Goal: Transaction & Acquisition: Book appointment/travel/reservation

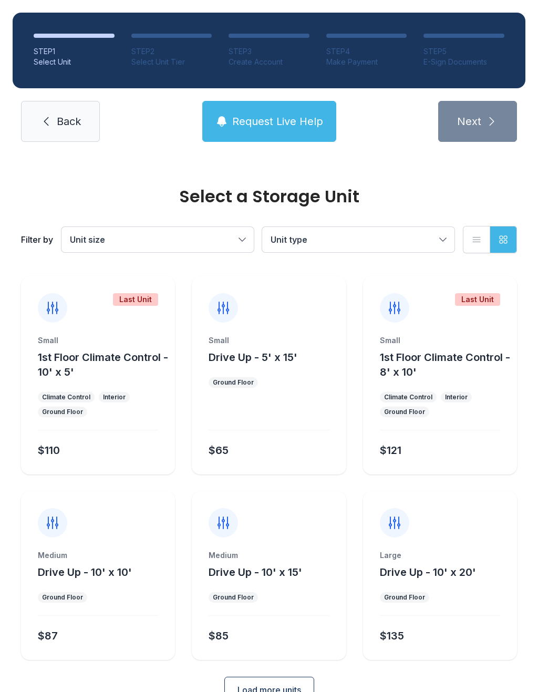
click at [67, 119] on span "Back" at bounding box center [69, 121] width 24 height 15
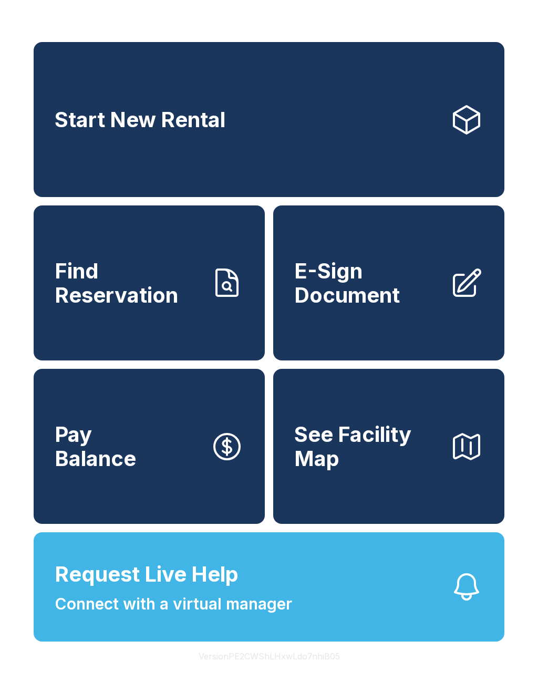
click at [457, 599] on icon "button" at bounding box center [466, 586] width 23 height 25
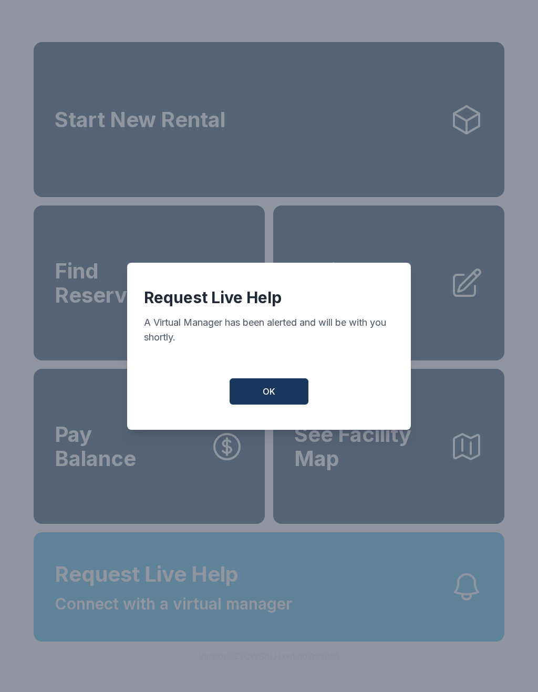
click at [297, 390] on button "OK" at bounding box center [268, 391] width 79 height 26
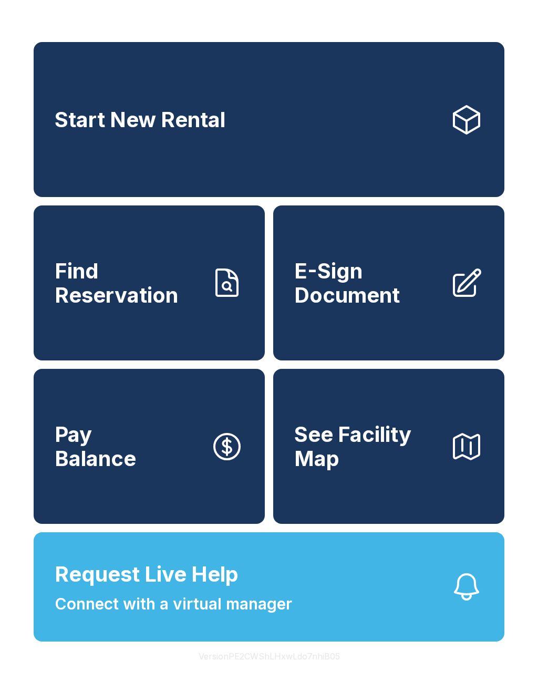
click at [201, 615] on span "Request Live Help Connect with a virtual manager" at bounding box center [173, 586] width 237 height 57
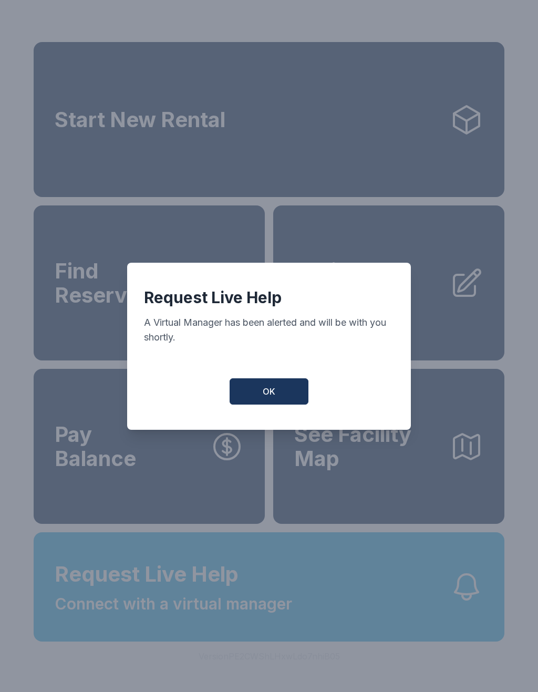
click at [278, 396] on button "OK" at bounding box center [268, 391] width 79 height 26
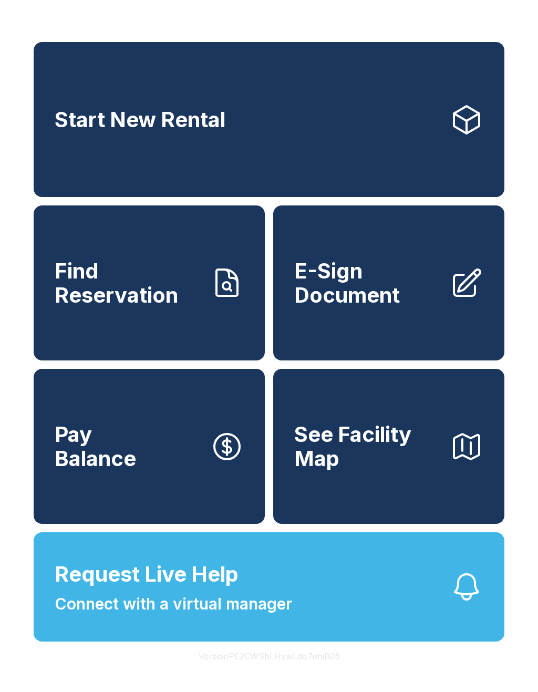
click at [195, 590] on span "Request Live Help" at bounding box center [147, 574] width 184 height 32
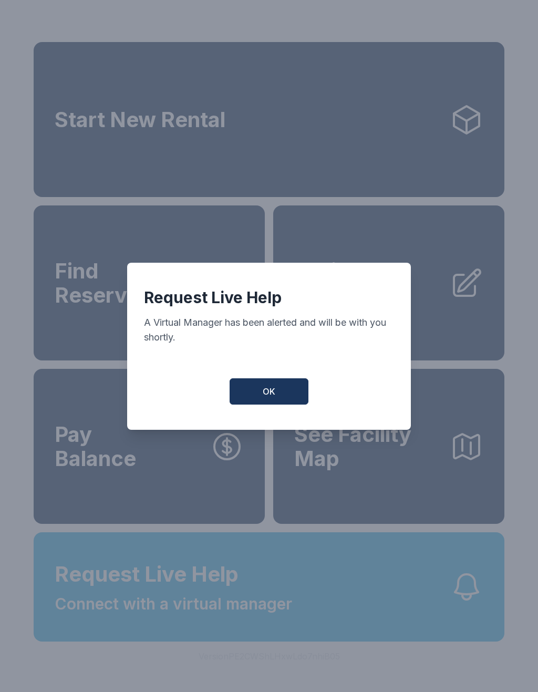
click at [290, 392] on button "OK" at bounding box center [268, 391] width 79 height 26
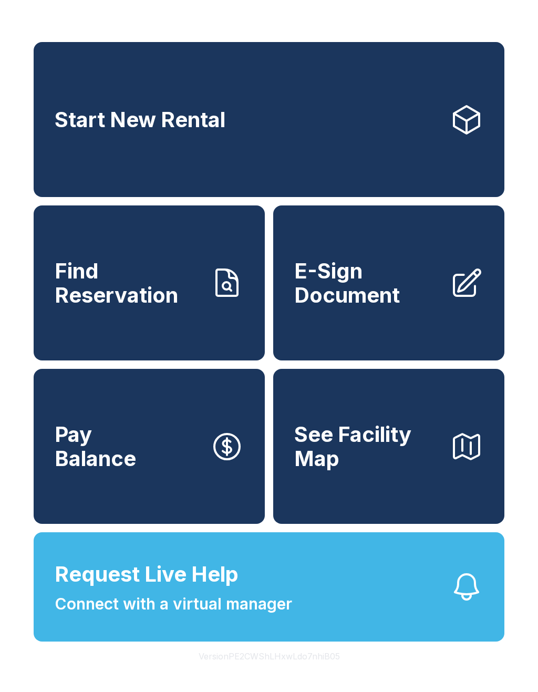
click at [176, 615] on span "Connect with a virtual manager" at bounding box center [173, 604] width 237 height 24
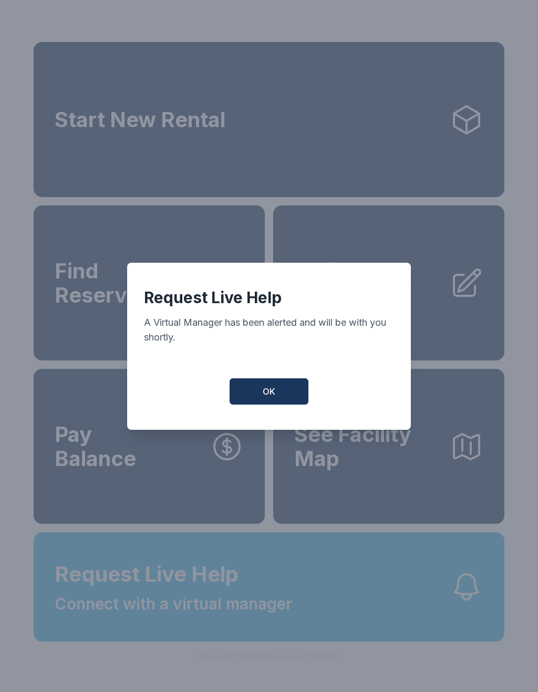
click at [266, 404] on button "OK" at bounding box center [268, 391] width 79 height 26
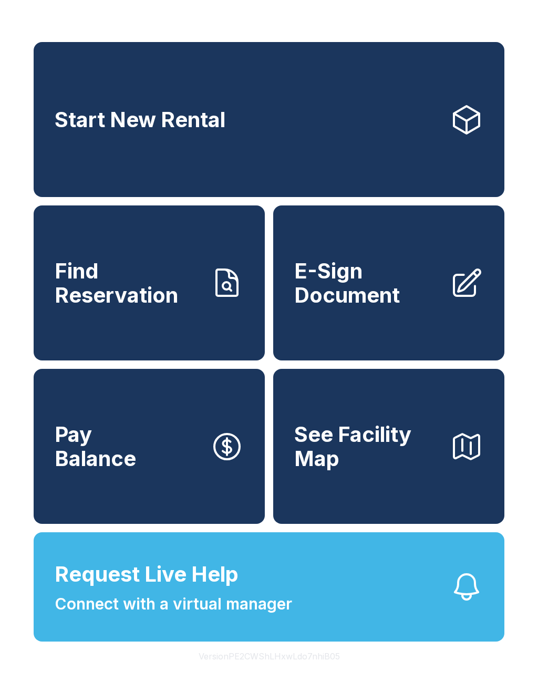
click at [470, 115] on icon at bounding box center [466, 120] width 34 height 34
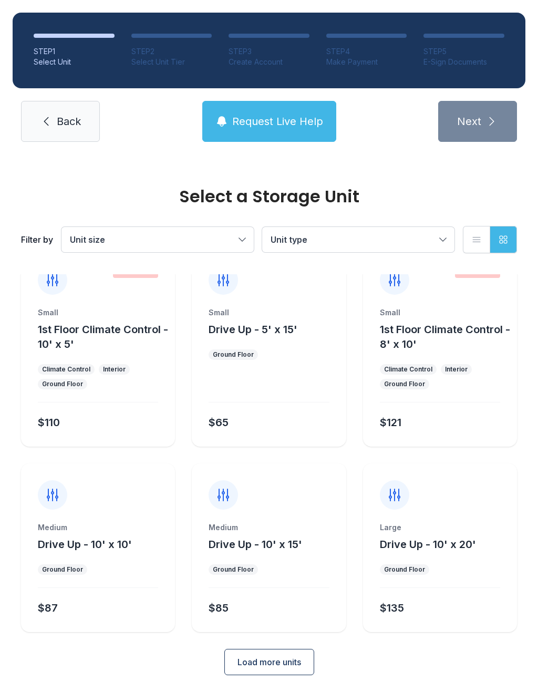
scroll to position [27, 0]
click at [285, 662] on span "Load more units" at bounding box center [269, 662] width 64 height 13
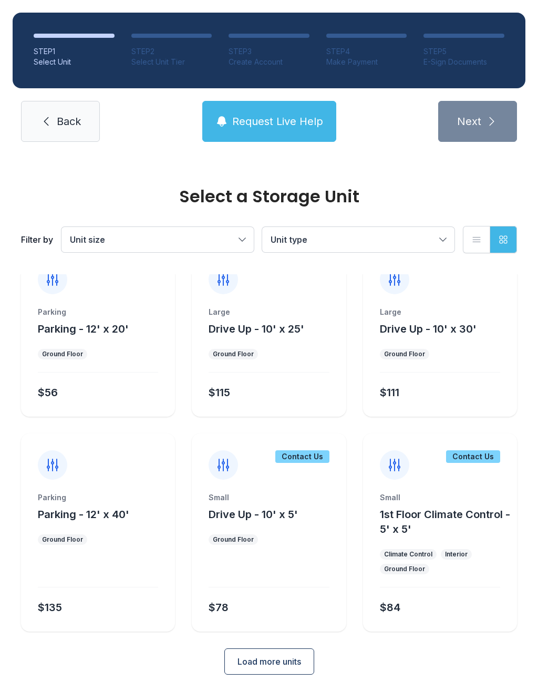
scroll to position [427, 0]
click at [296, 662] on span "Load more units" at bounding box center [269, 662] width 64 height 13
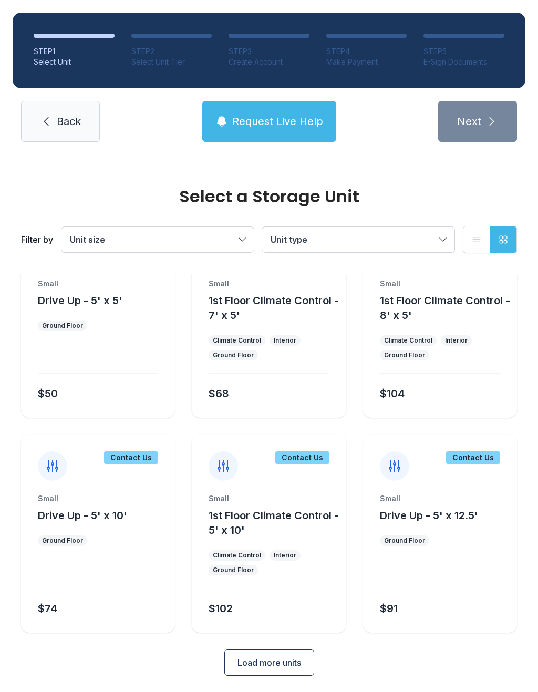
click at [266, 662] on span "Load more units" at bounding box center [269, 662] width 64 height 13
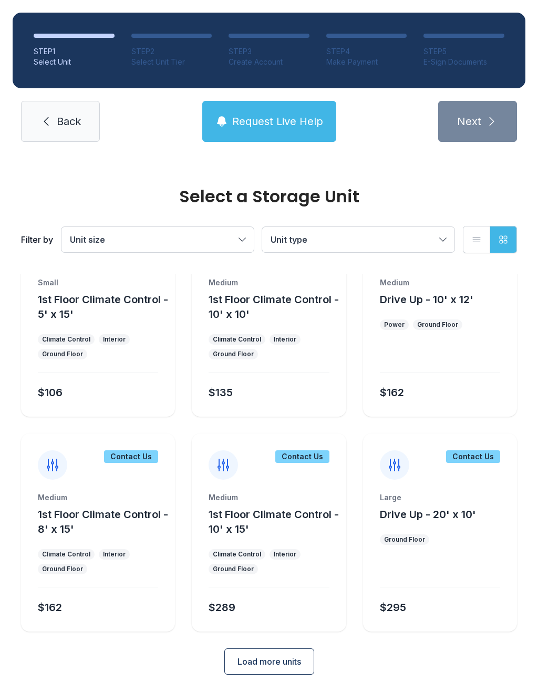
scroll to position [1287, 0]
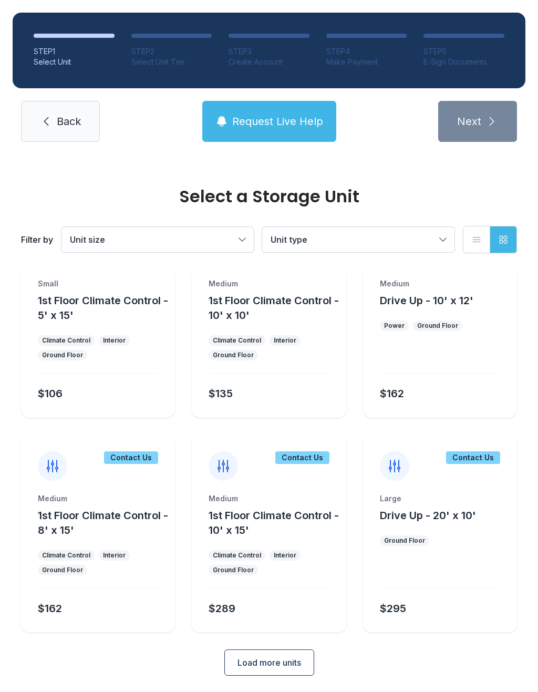
click at [281, 664] on span "Load more units" at bounding box center [269, 662] width 64 height 13
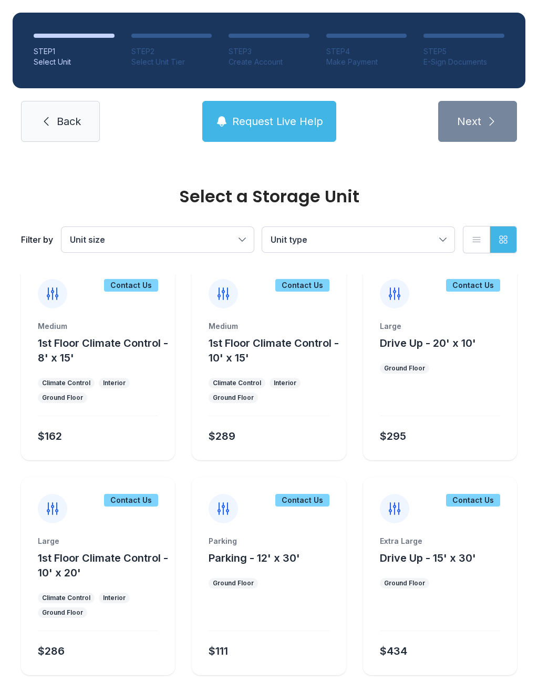
scroll to position [1458, 0]
click at [223, 245] on span "Unit size" at bounding box center [152, 239] width 165 height 13
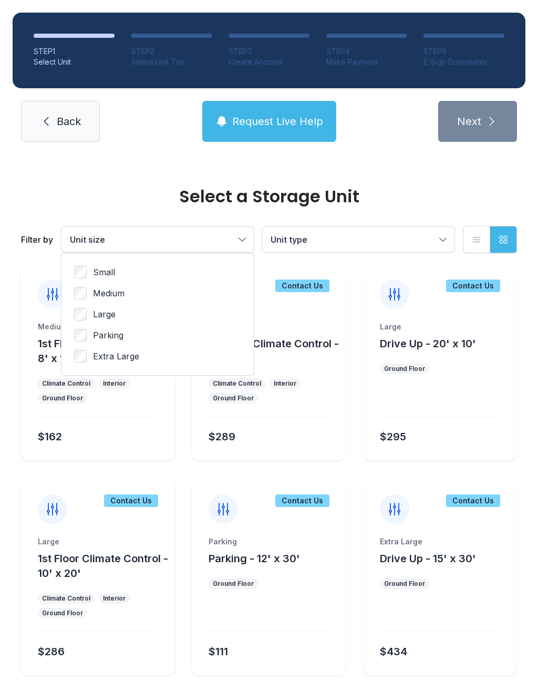
scroll to position [443, 0]
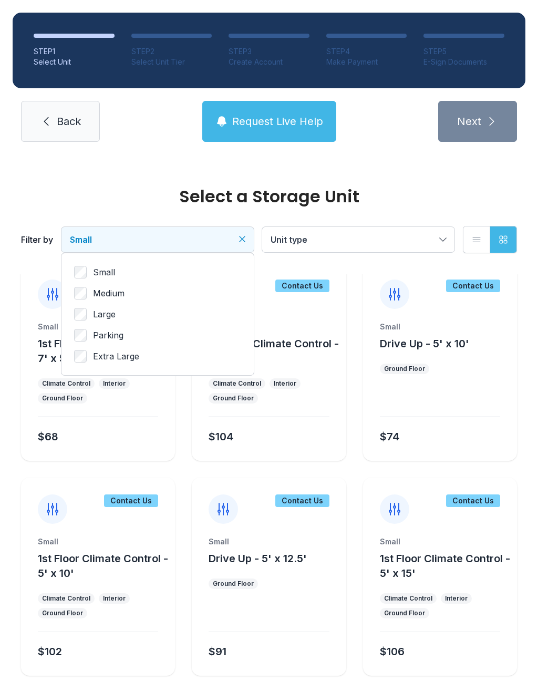
click at [360, 250] on button "Unit type" at bounding box center [358, 239] width 192 height 25
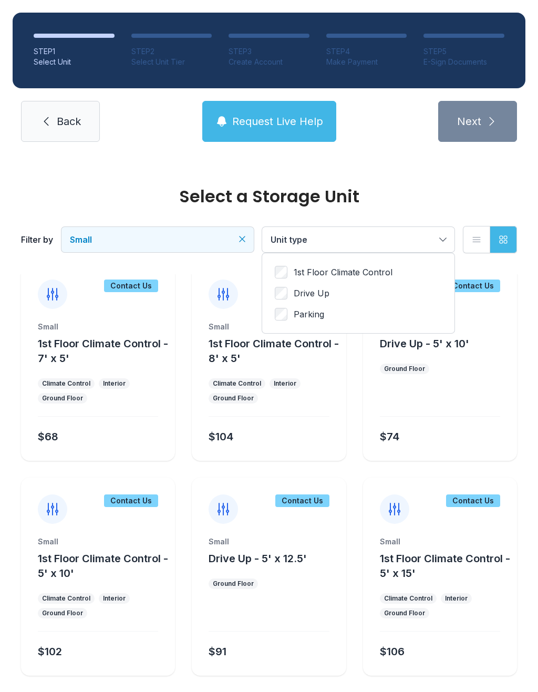
click at [325, 244] on span "Unit type" at bounding box center [352, 239] width 165 height 13
click at [93, 113] on link "Back" at bounding box center [60, 121] width 79 height 41
